Goal: Find specific page/section: Find specific page/section

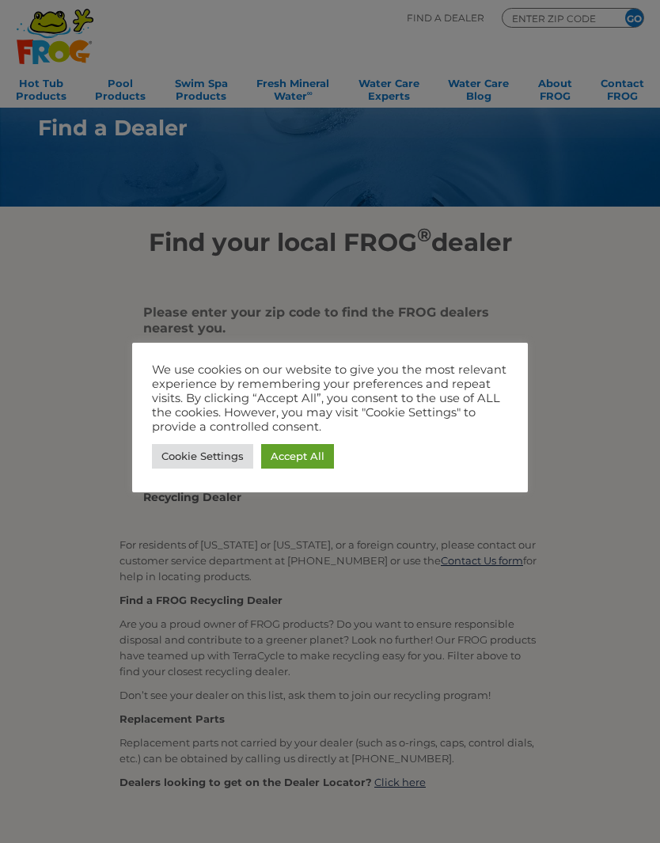
click at [286, 453] on link "Accept All" at bounding box center [297, 456] width 73 height 25
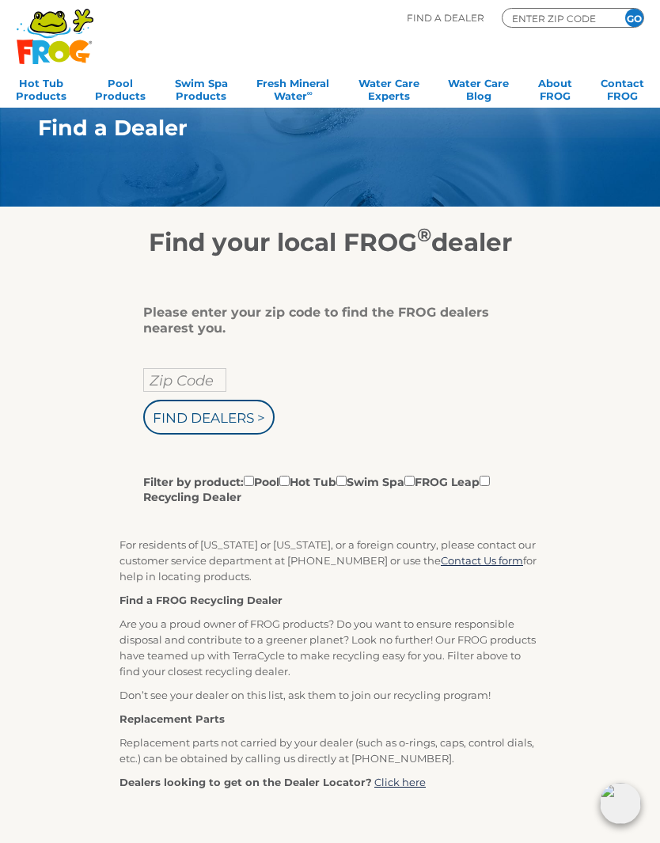
click at [176, 392] on input "Zip Code" at bounding box center [184, 380] width 83 height 24
type input "23237"
click at [197, 421] on input "Find Dealers >" at bounding box center [208, 417] width 131 height 35
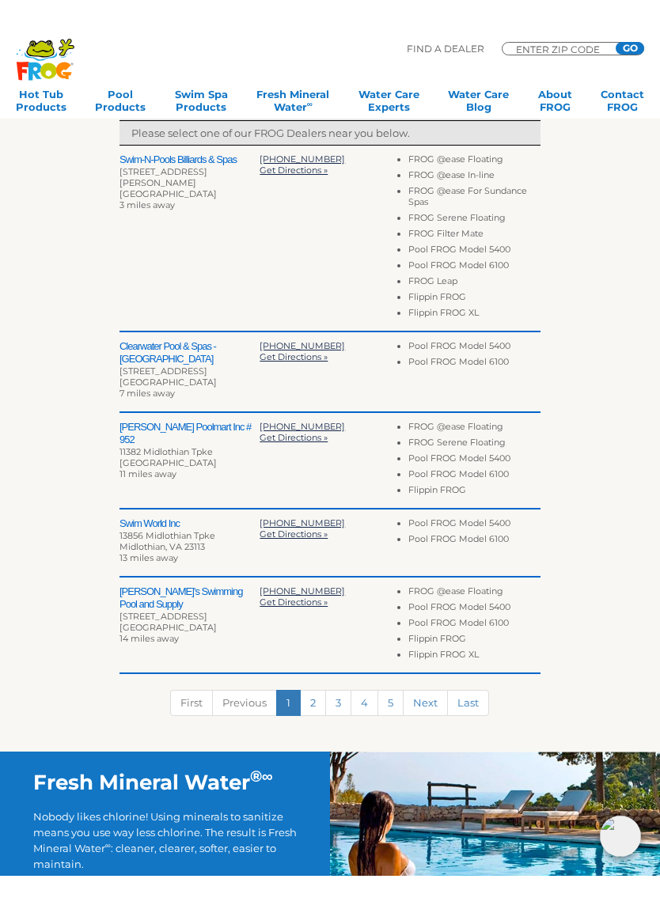
scroll to position [481, 0]
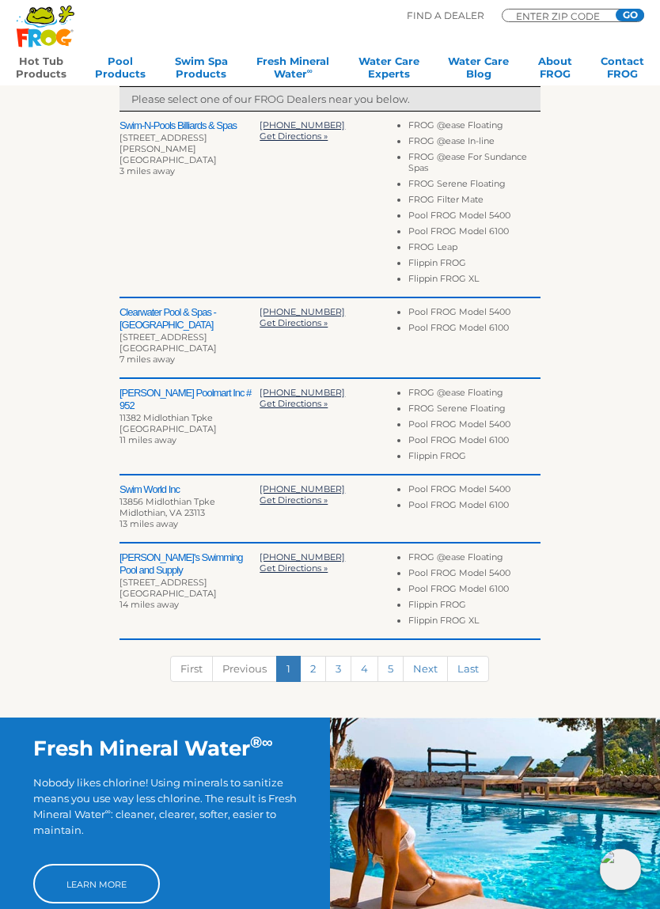
click at [43, 55] on link "Hot Tub Products" at bounding box center [41, 71] width 51 height 32
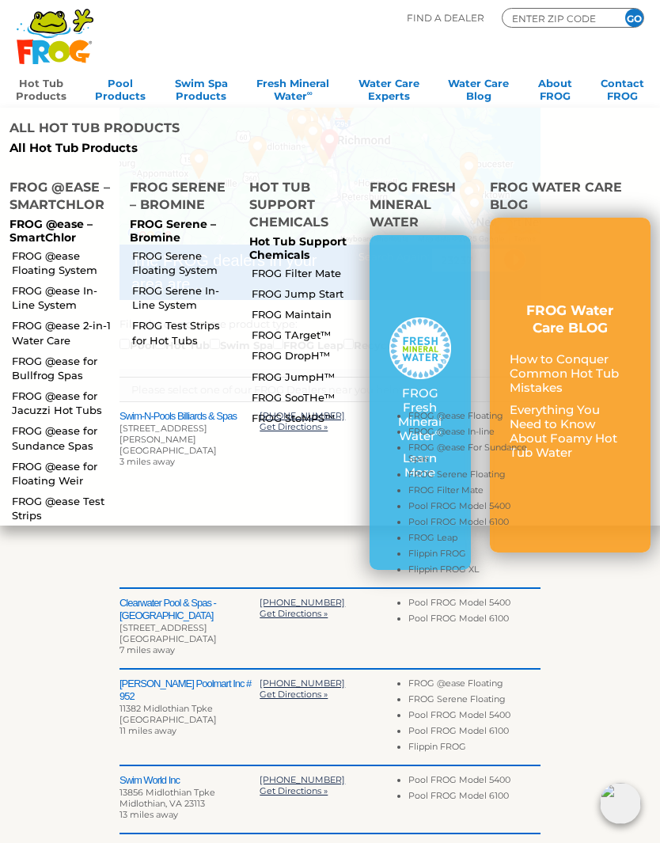
scroll to position [0, 0]
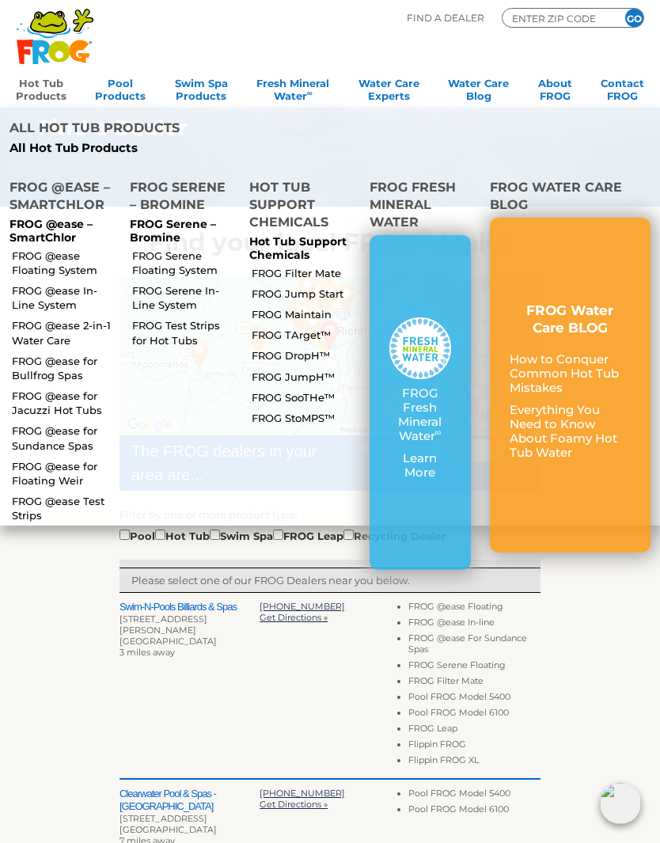
click at [147, 248] on link "FROG Serene Floating System" at bounding box center [184, 262] width 104 height 28
